Goal: Communication & Community: Answer question/provide support

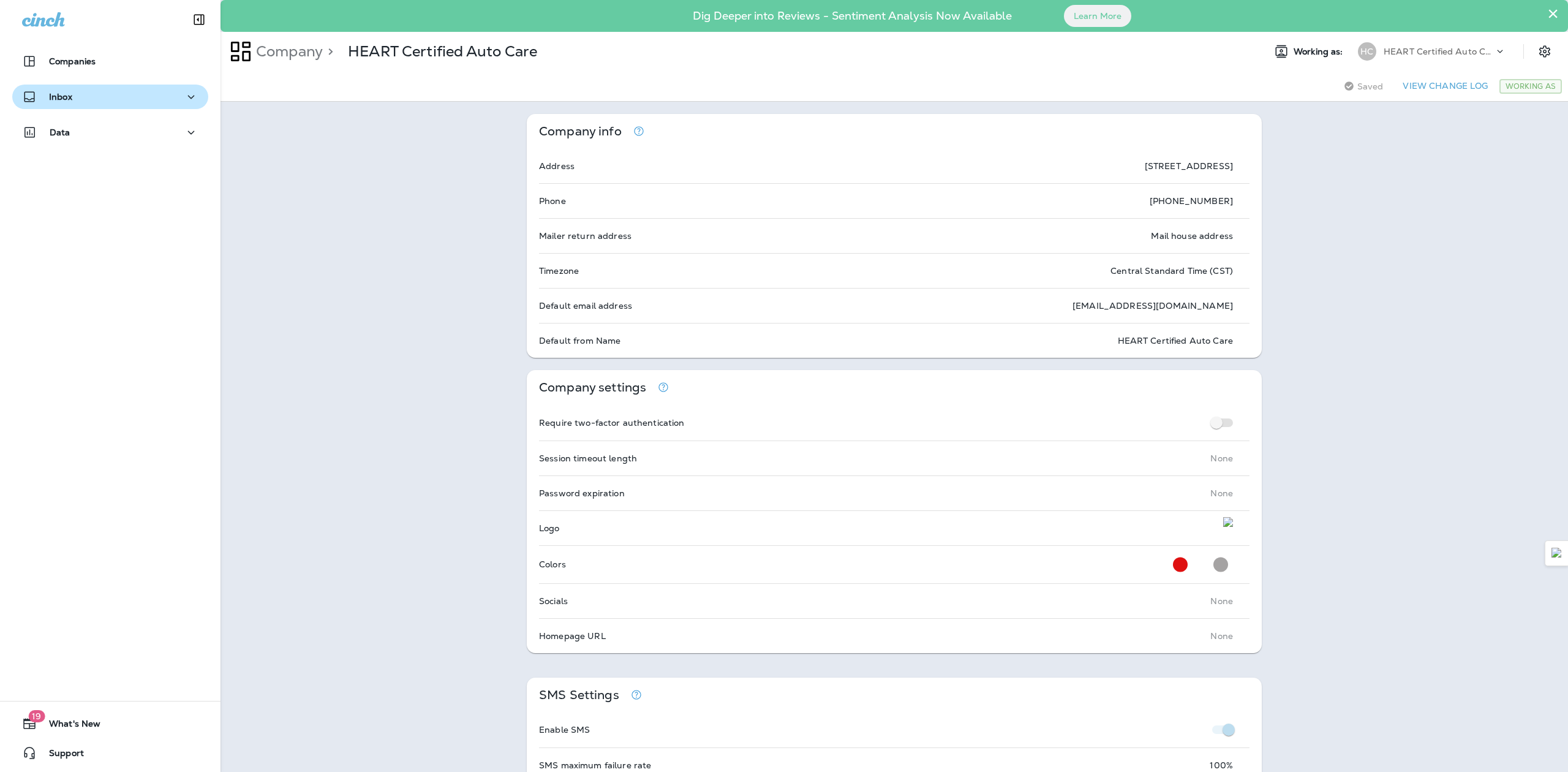
click at [117, 91] on div "Inbox" at bounding box center [110, 97] width 176 height 15
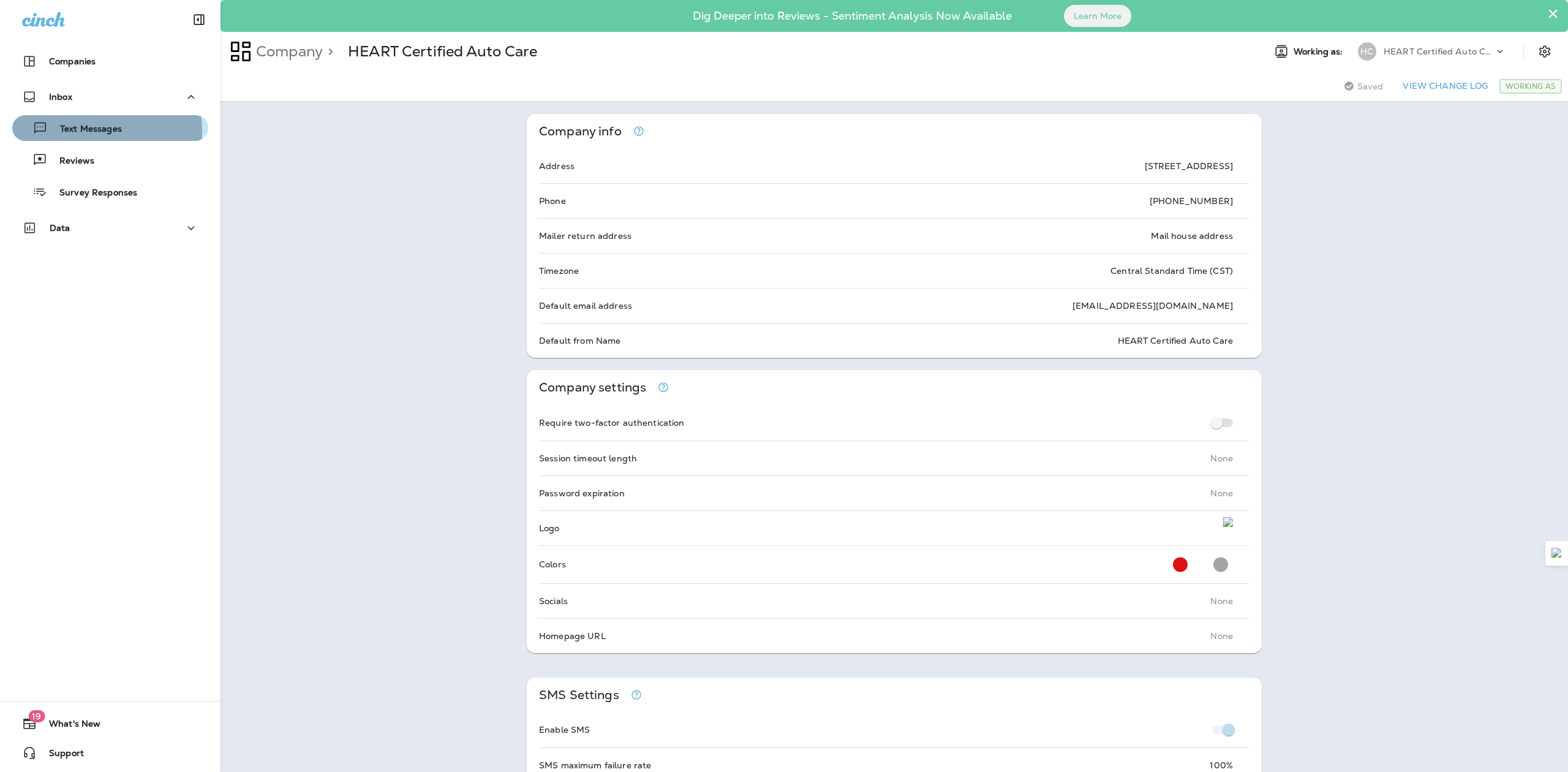
click at [101, 130] on p "Text Messages" at bounding box center [85, 129] width 74 height 12
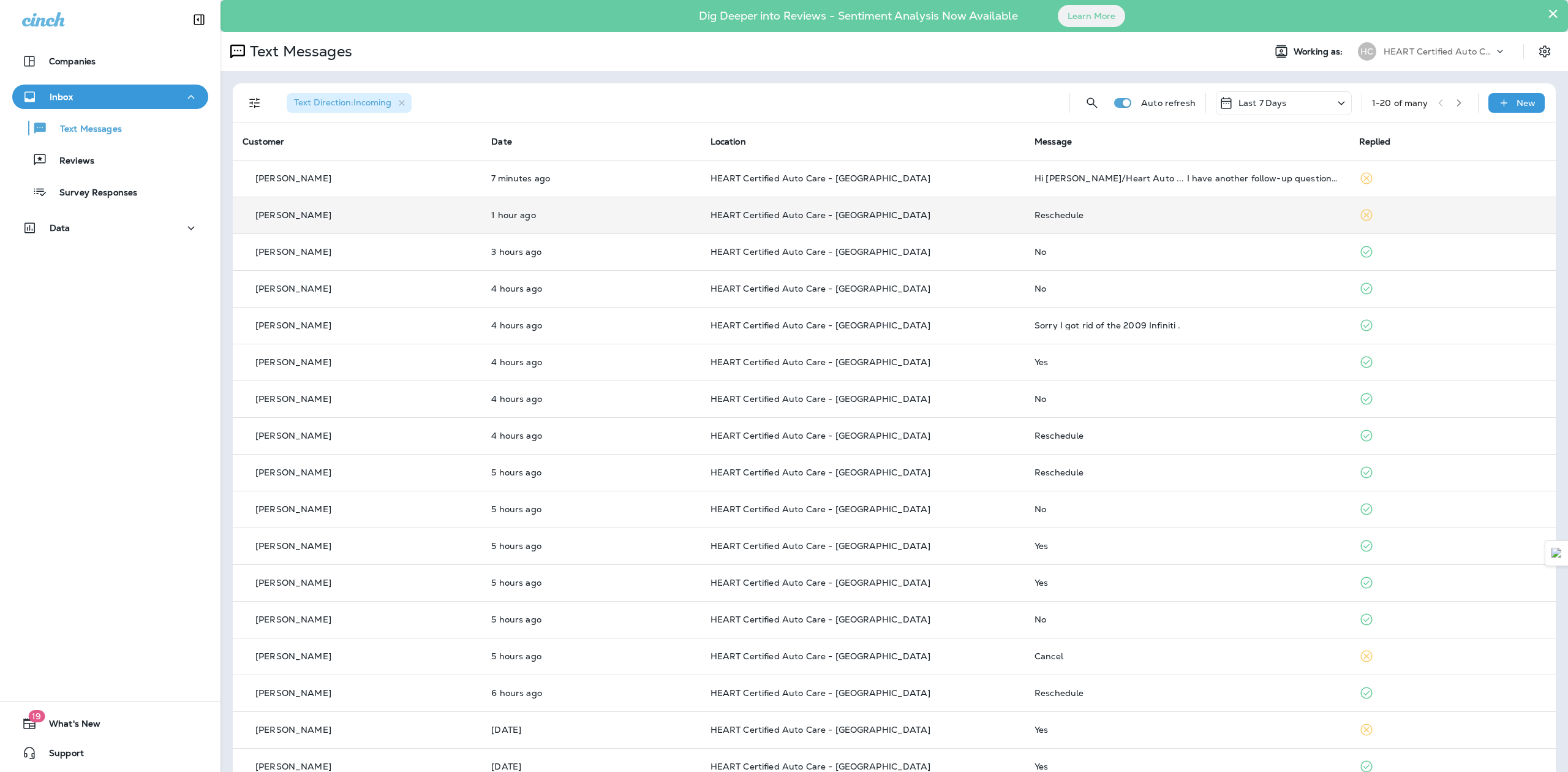
click at [1042, 216] on div "Reschedule" at bounding box center [1187, 215] width 305 height 10
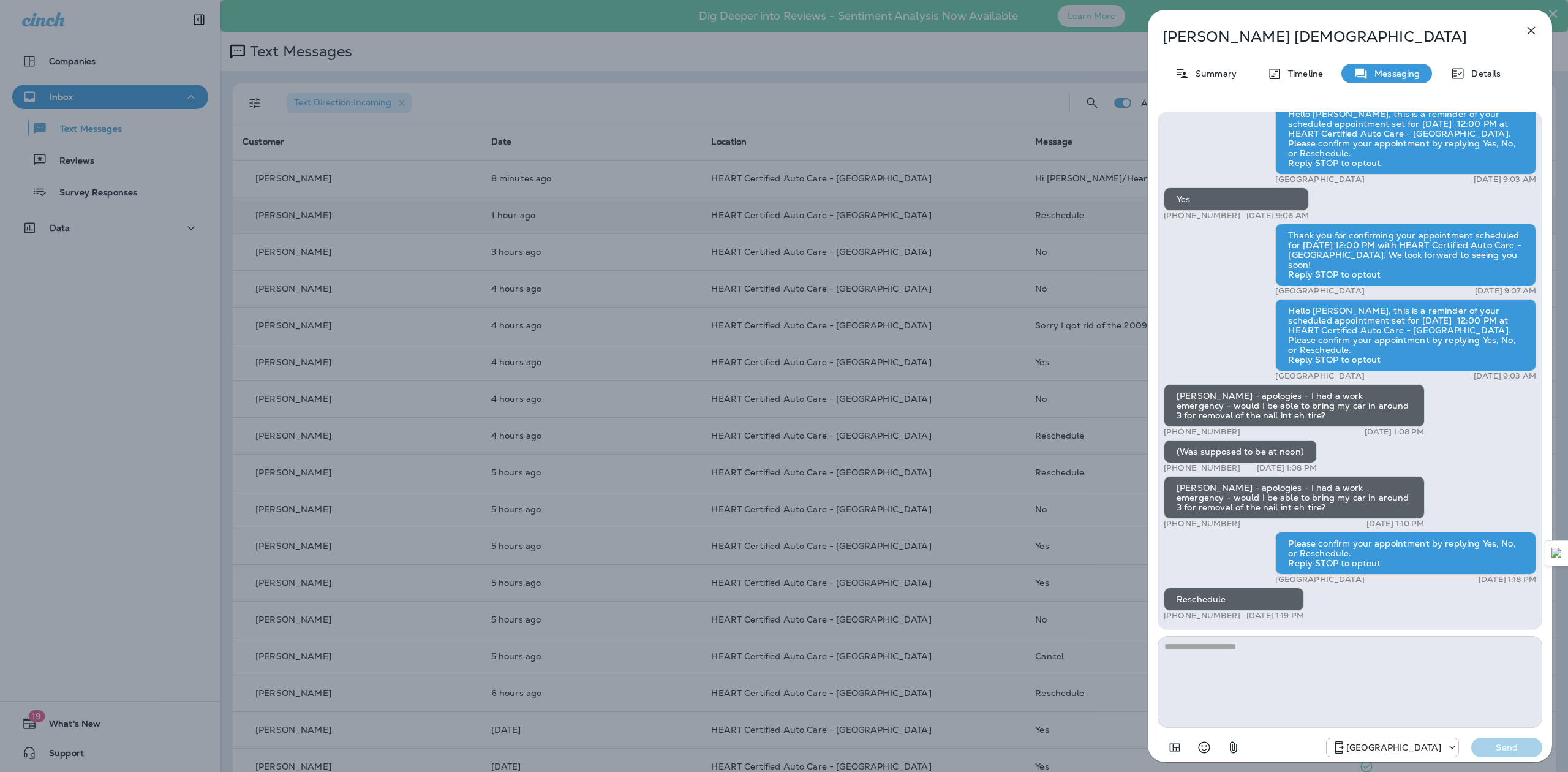
click at [1528, 27] on icon "button" at bounding box center [1532, 31] width 15 height 15
